Goal: Task Accomplishment & Management: Use online tool/utility

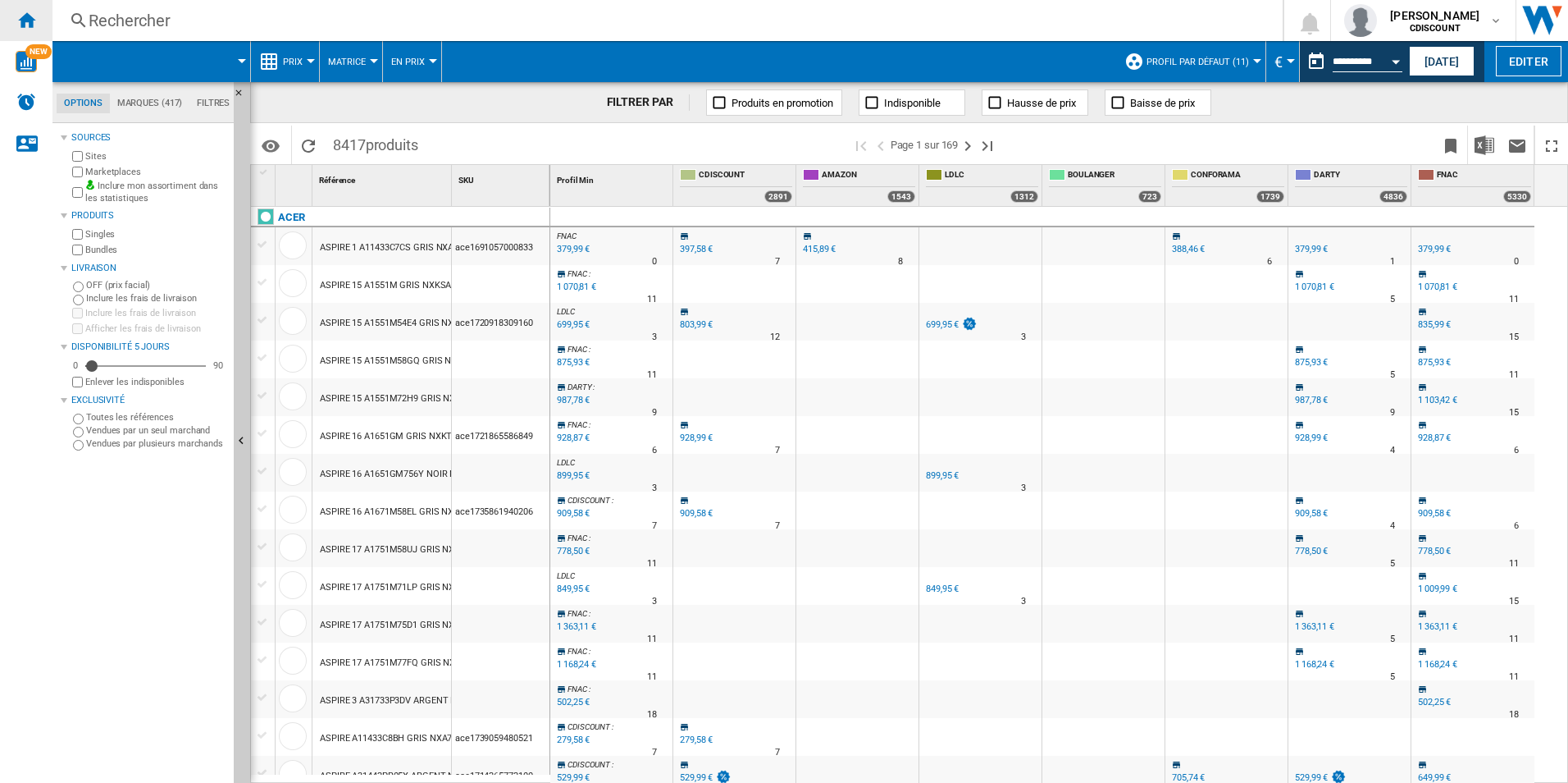
click at [30, 26] on ng-md-icon "Accueil" at bounding box center [26, 20] width 20 height 20
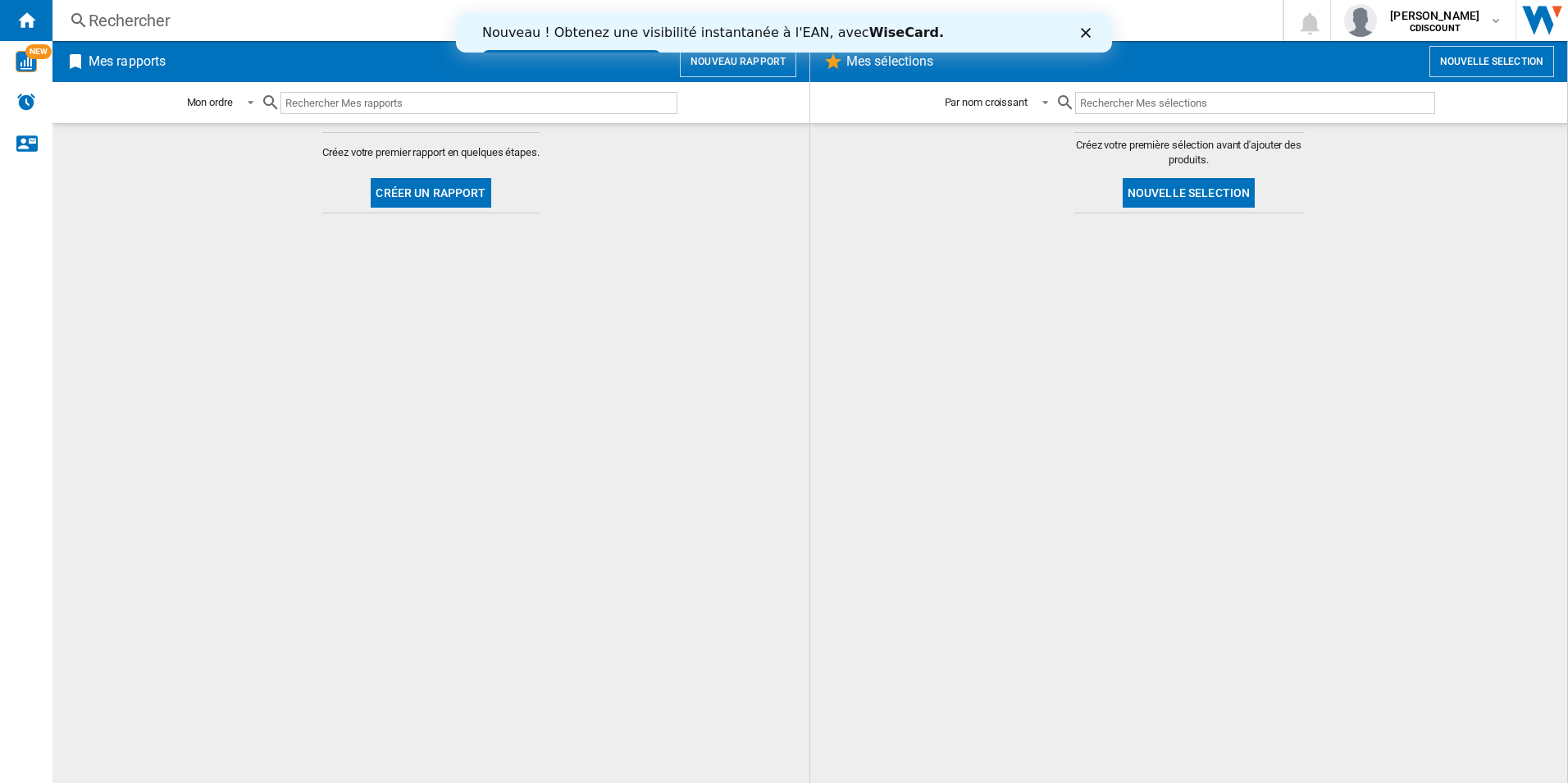
click at [457, 188] on button "Créer un rapport" at bounding box center [430, 192] width 120 height 29
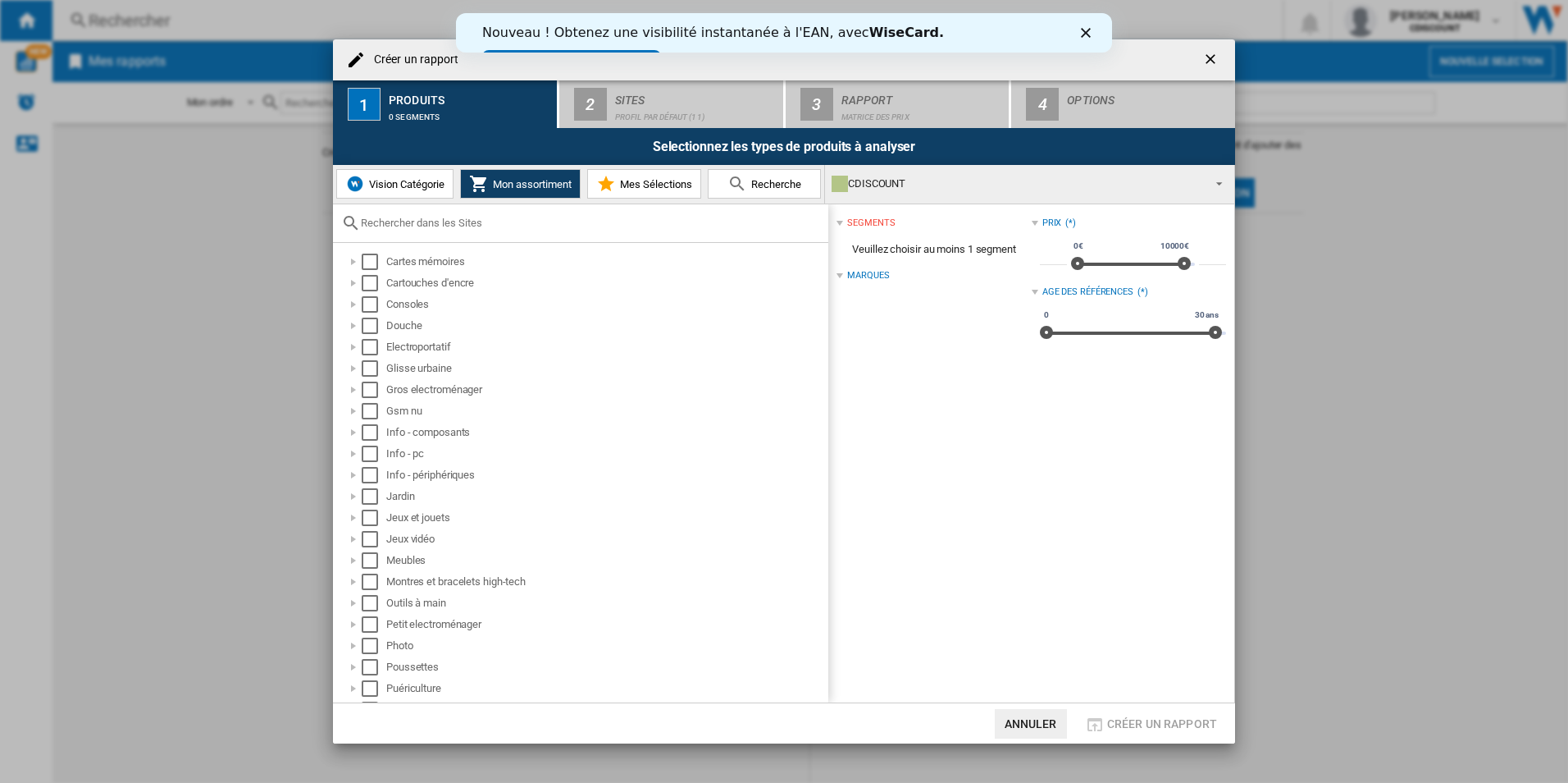
click at [866, 182] on div "CDISCOUNT" at bounding box center [1016, 183] width 370 height 23
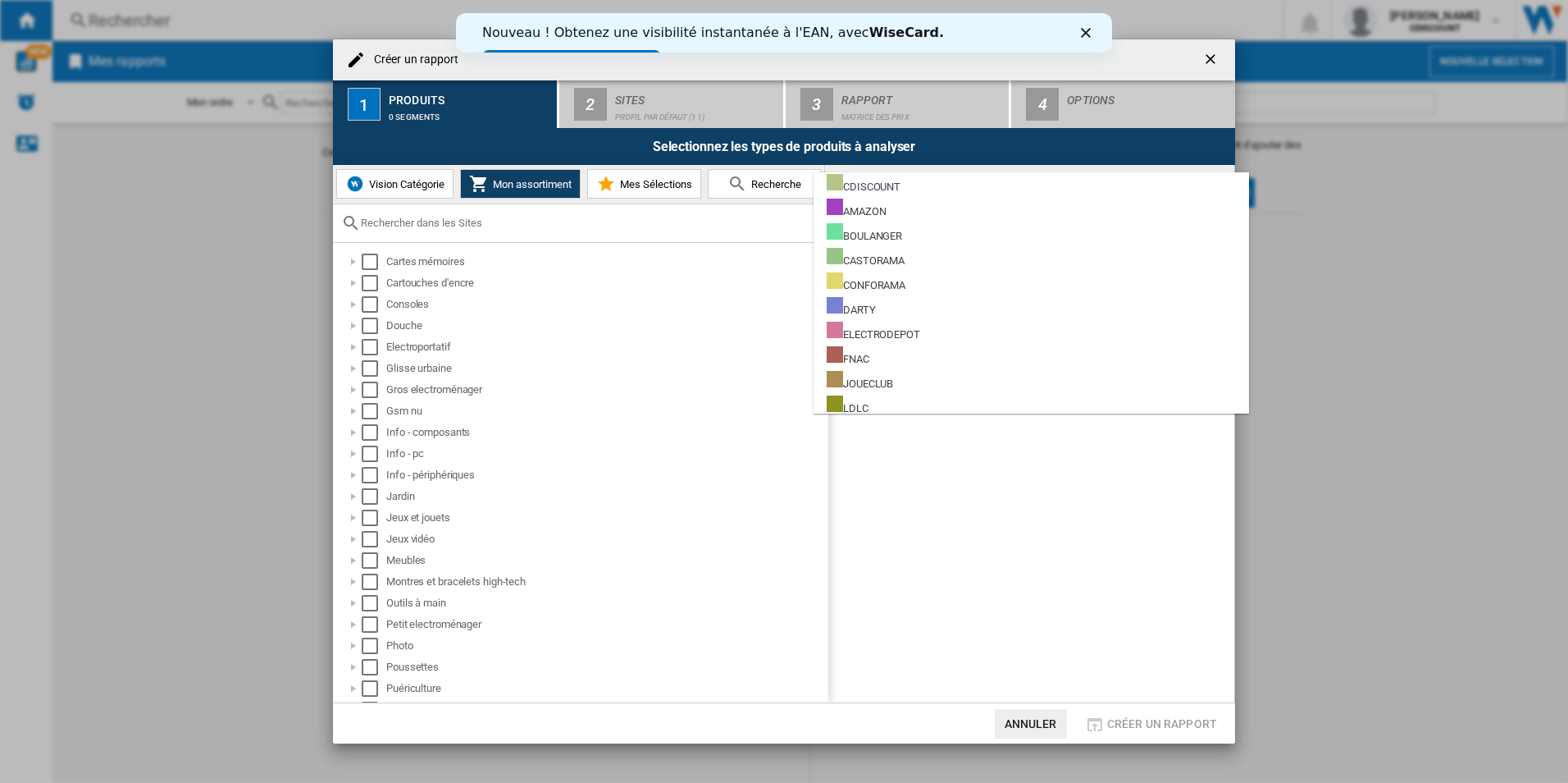
click at [673, 305] on md-backdrop at bounding box center [784, 392] width 1568 height 783
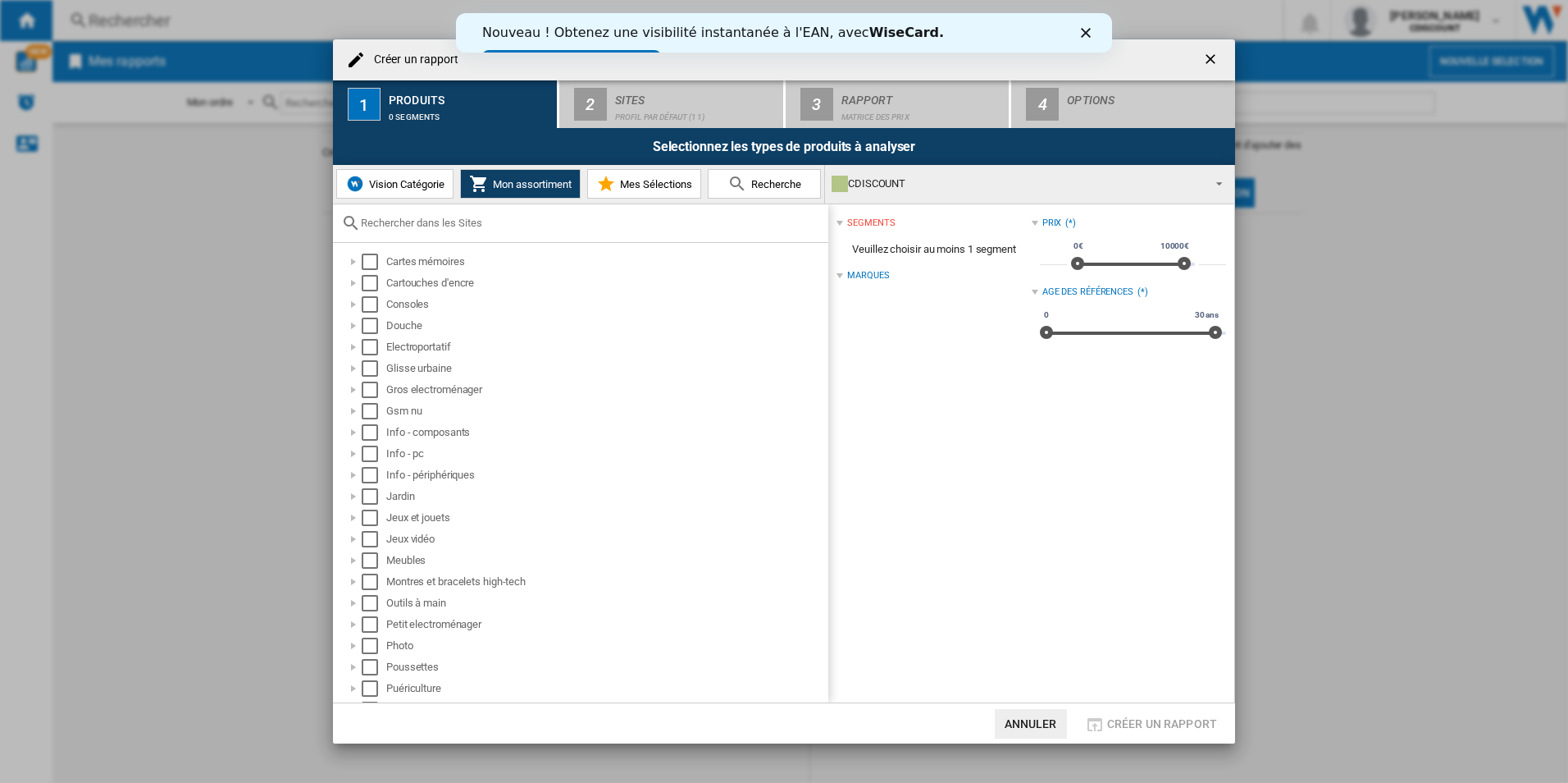
click at [370, 183] on span "Vision Catégorie" at bounding box center [404, 183] width 79 height 13
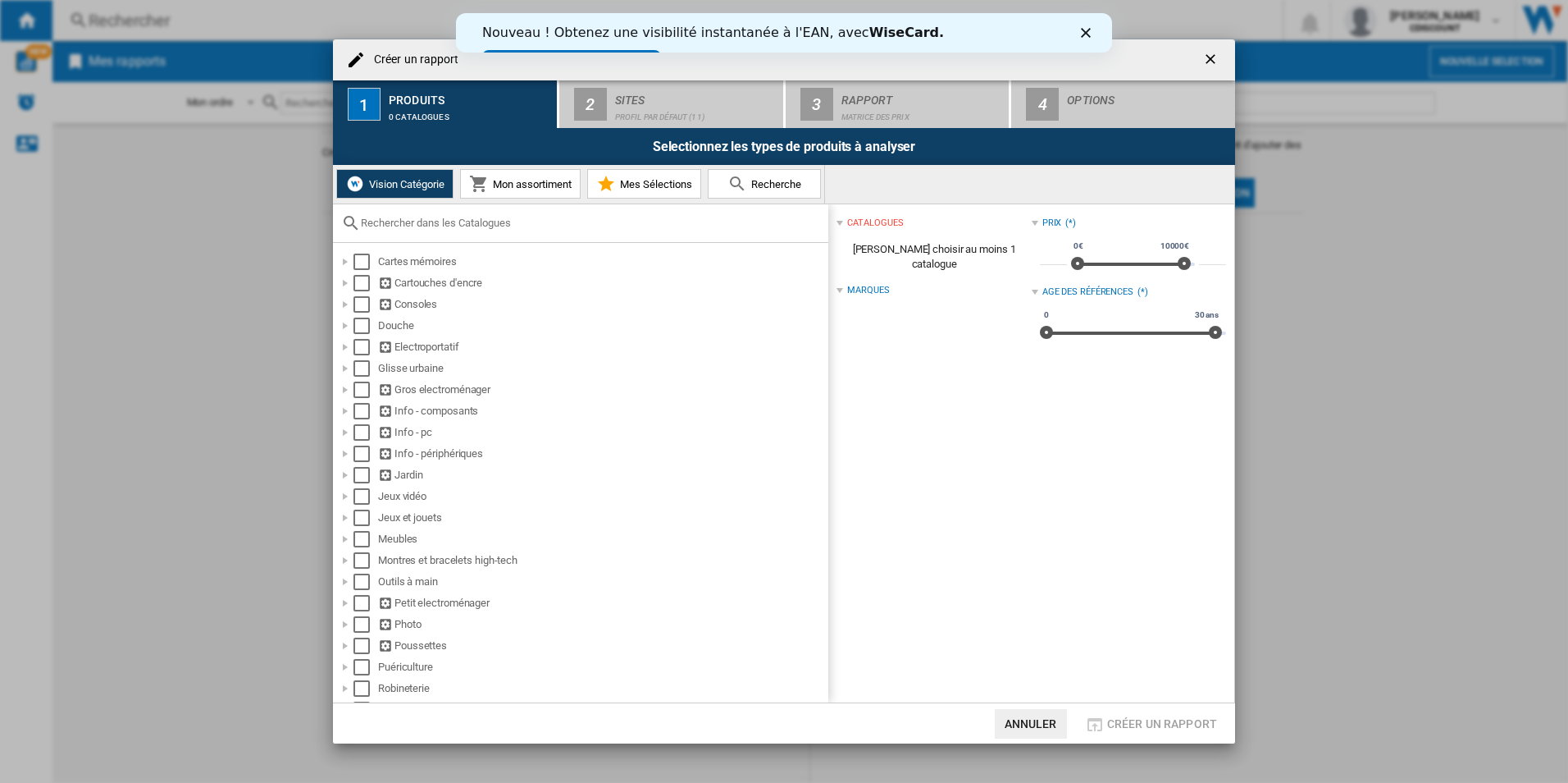
click at [421, 218] on input "text" at bounding box center [590, 223] width 459 height 13
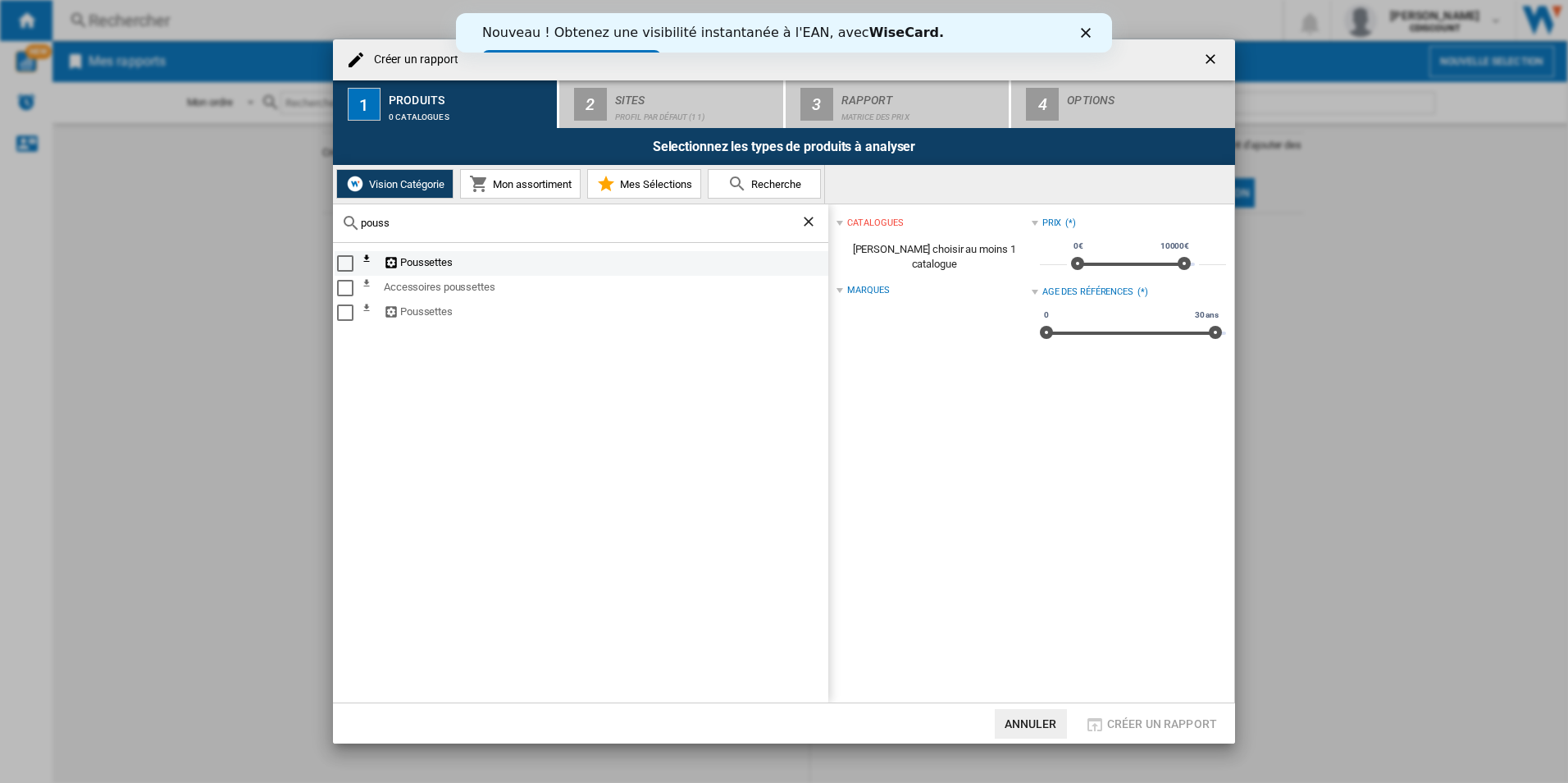
type input "pouss"
click at [366, 258] on ng-md-icon at bounding box center [372, 263] width 20 height 20
click at [393, 262] on ng-md-icon at bounding box center [391, 263] width 17 height 16
click at [383, 315] on ng-md-icon at bounding box center [391, 312] width 17 height 16
click at [367, 304] on ng-md-icon at bounding box center [372, 313] width 20 height 20
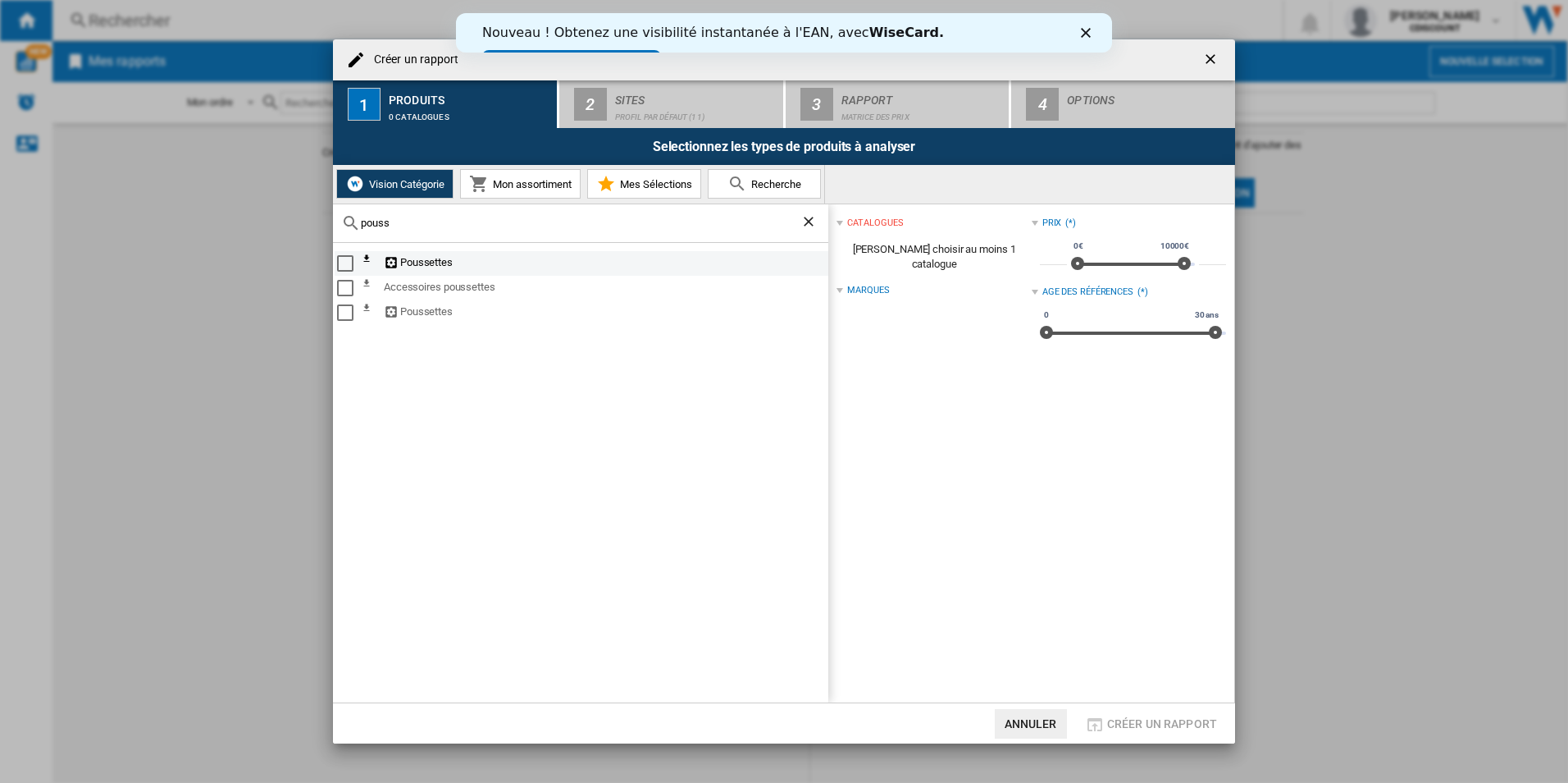
click at [346, 264] on div "Select" at bounding box center [345, 263] width 17 height 17
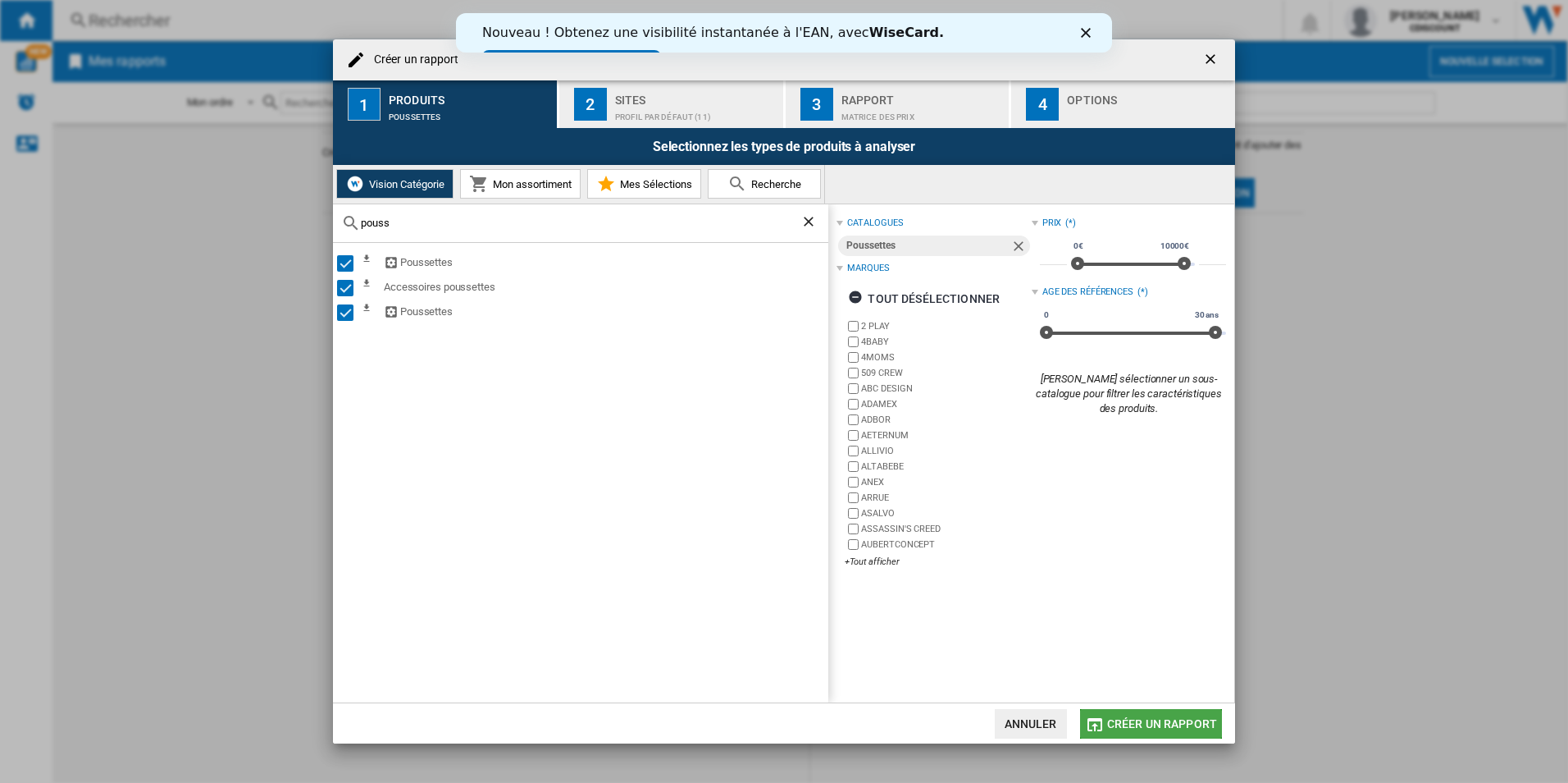
click at [1155, 724] on span "Créer un rapport" at bounding box center [1162, 723] width 110 height 13
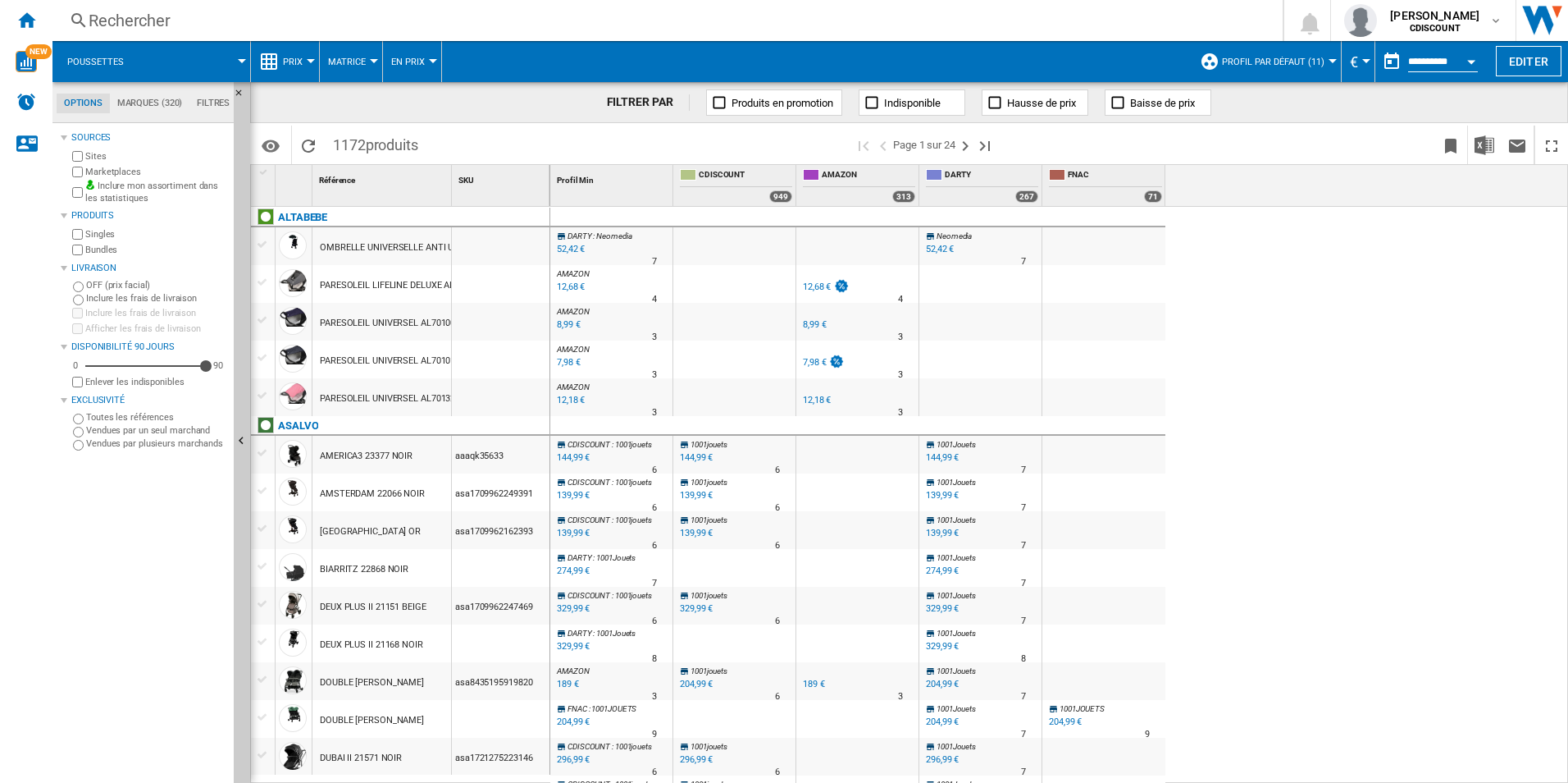
click at [238, 63] on div at bounding box center [242, 61] width 8 height 4
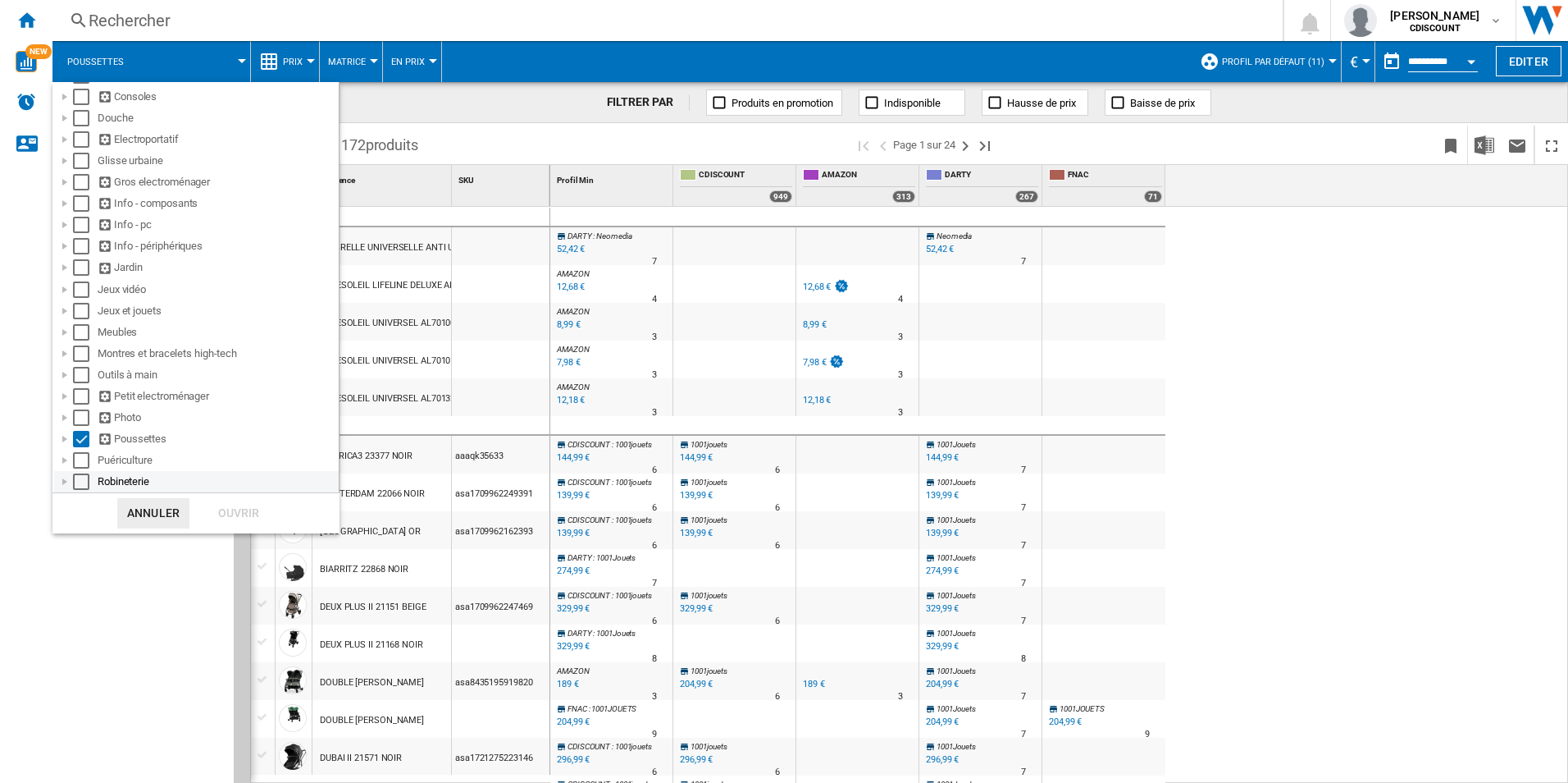
scroll to position [246, 0]
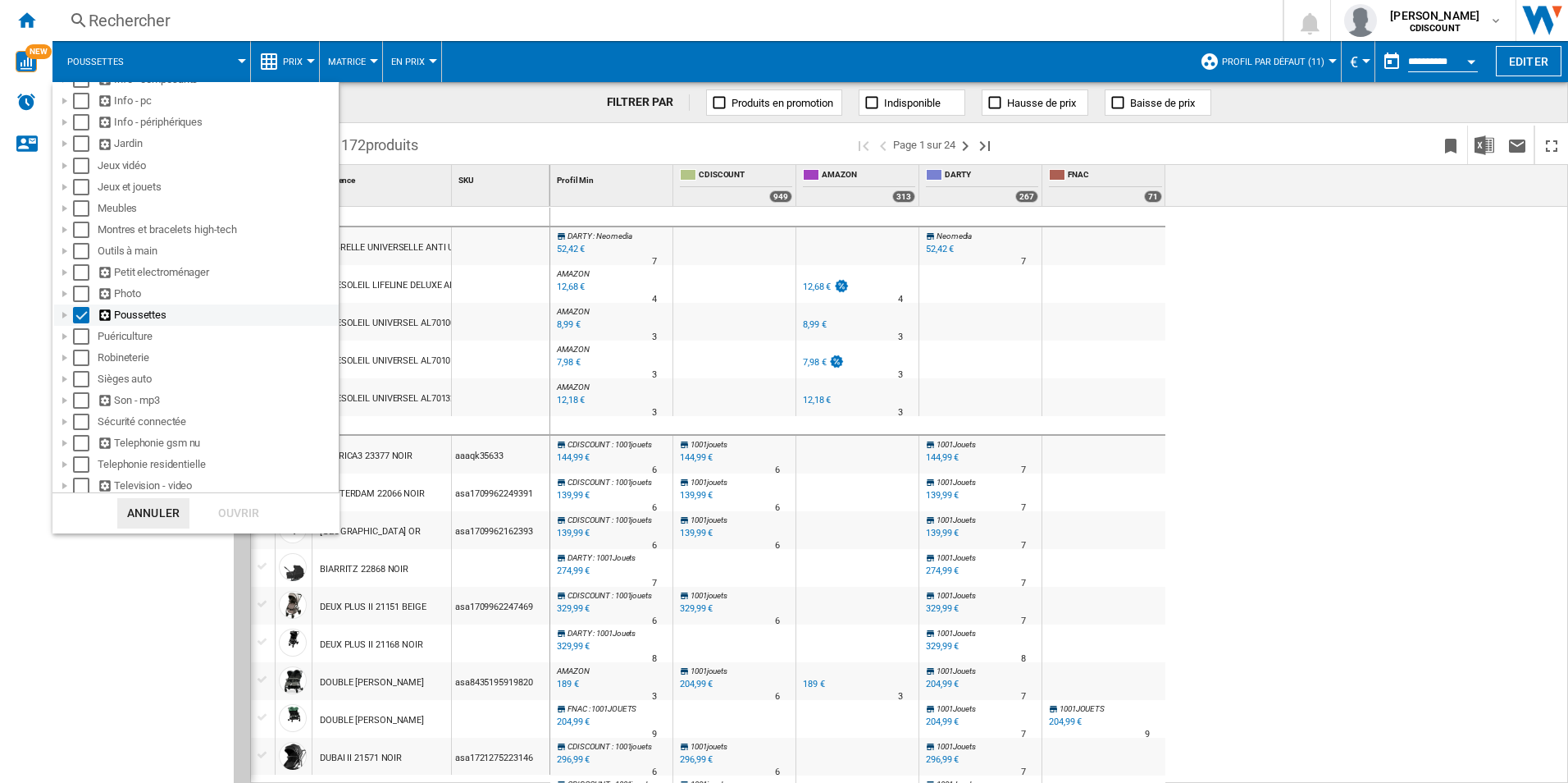
click at [63, 311] on div at bounding box center [65, 315] width 17 height 17
click at [94, 332] on div "Select" at bounding box center [99, 337] width 17 height 17
click at [221, 512] on div "Ouvrir" at bounding box center [239, 513] width 73 height 30
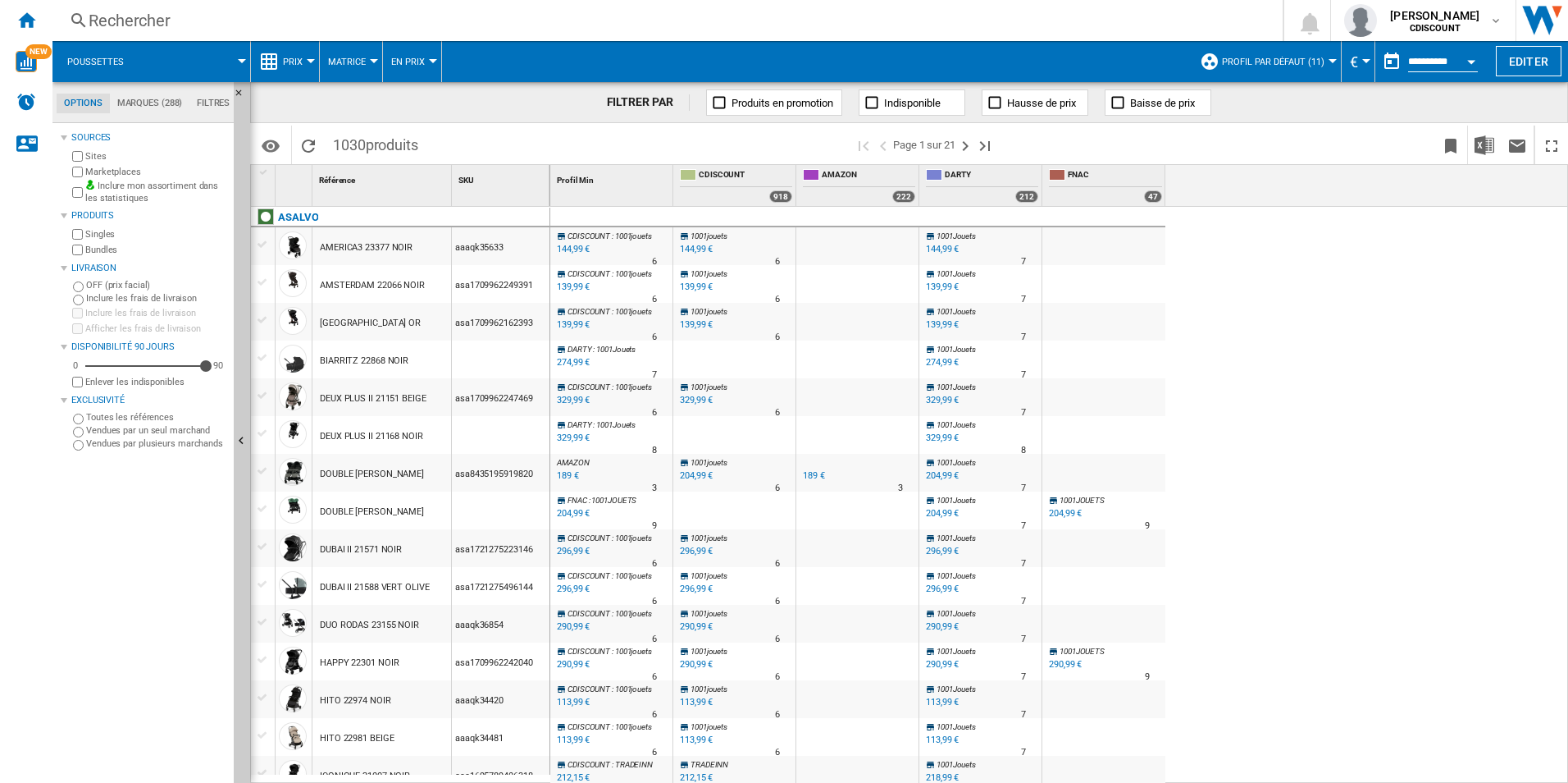
click at [1307, 425] on div "CDISCOUNT : 1001jouets 0.0 % 144,99 € % N/A 6 CDISCOUNT : 1001jouets 1001jouets…" at bounding box center [1059, 496] width 1019 height 577
click at [1480, 145] on img "Télécharger au format Excel" at bounding box center [1485, 145] width 20 height 20
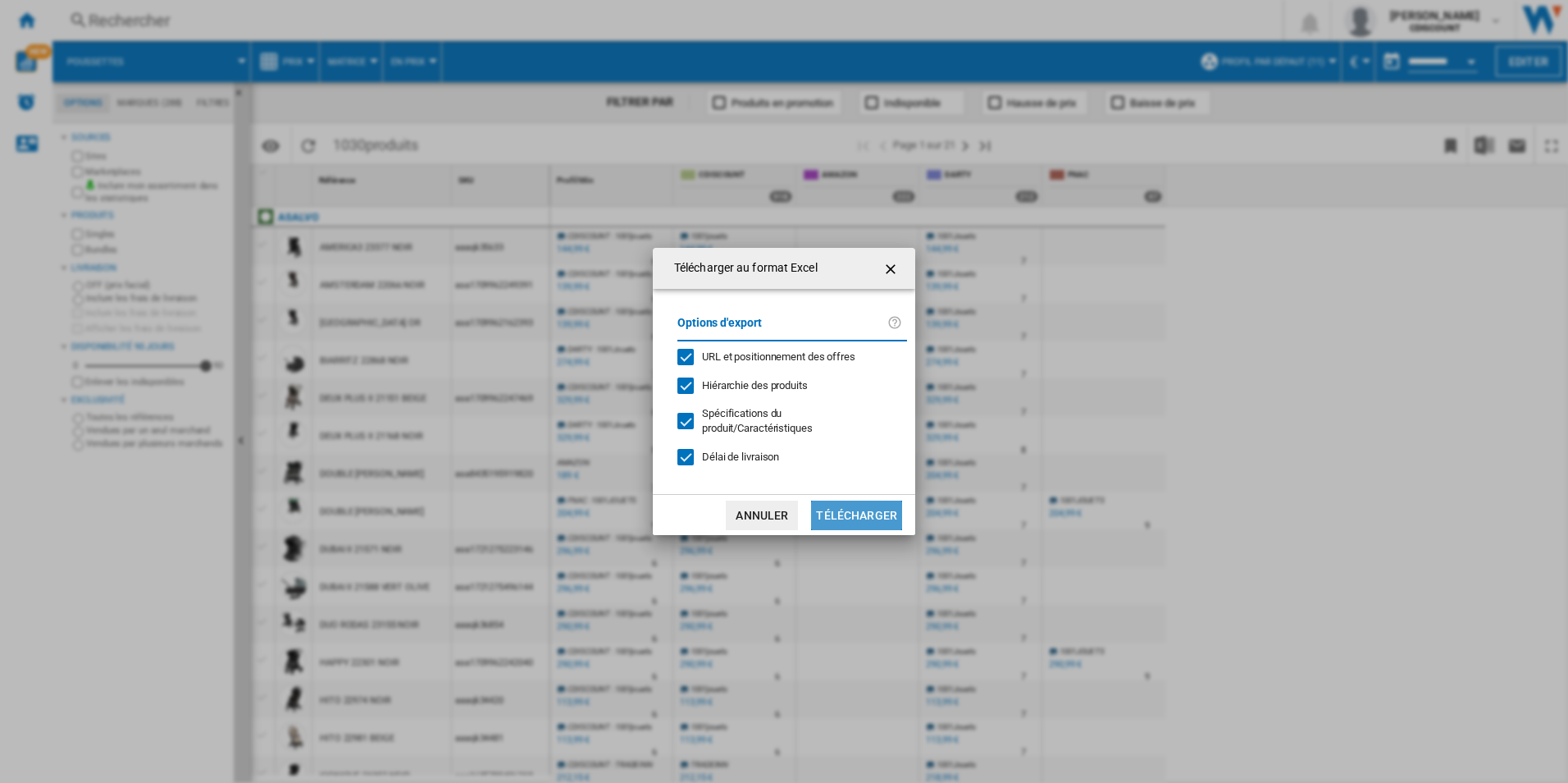
click at [860, 508] on button "Télécharger" at bounding box center [856, 515] width 91 height 29
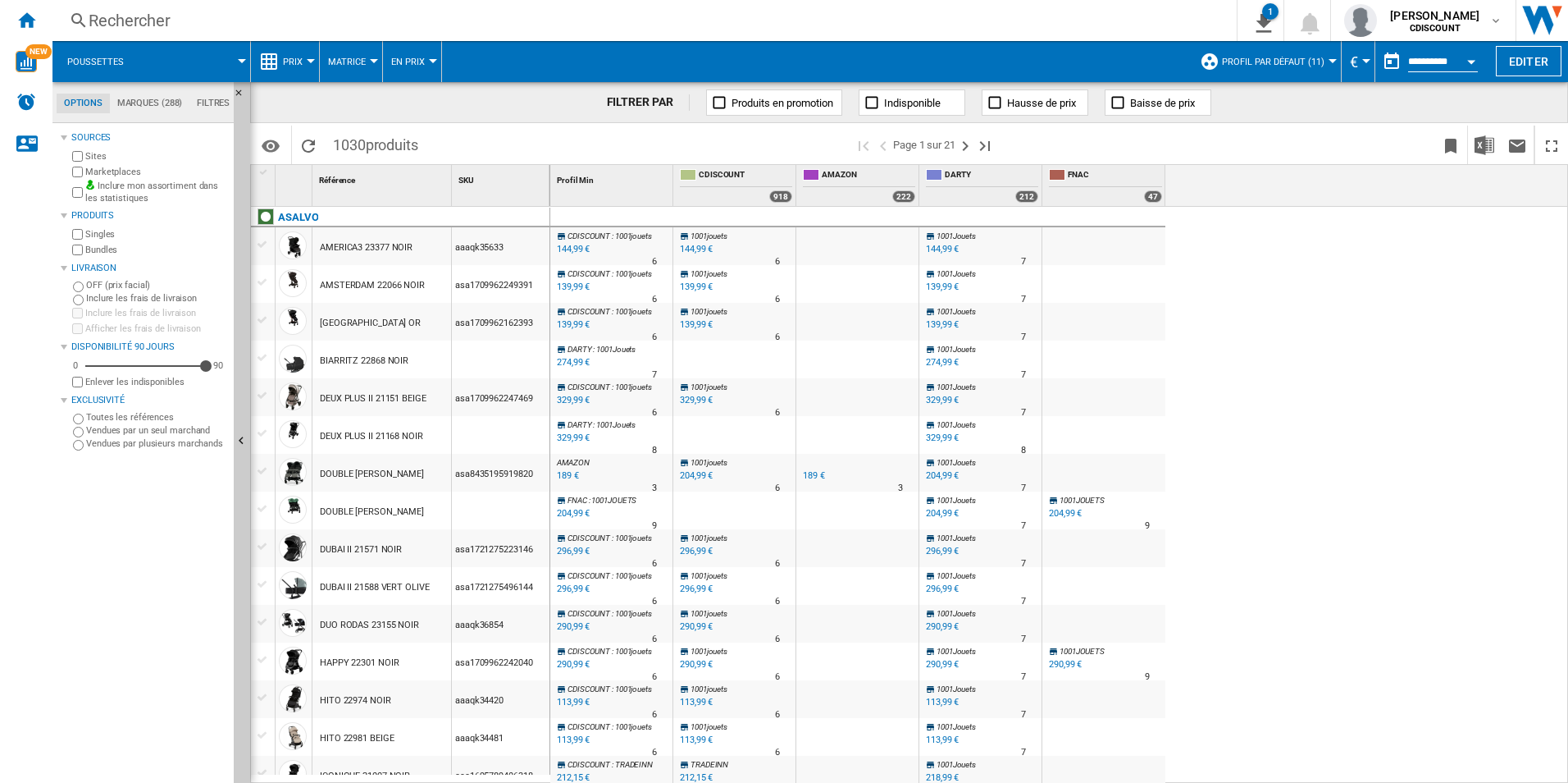
click at [142, 606] on div "Sources Sites Marketplaces Inclure mon assortiment dans les statistiques Produi…" at bounding box center [144, 455] width 167 height 655
